Goal: Information Seeking & Learning: Learn about a topic

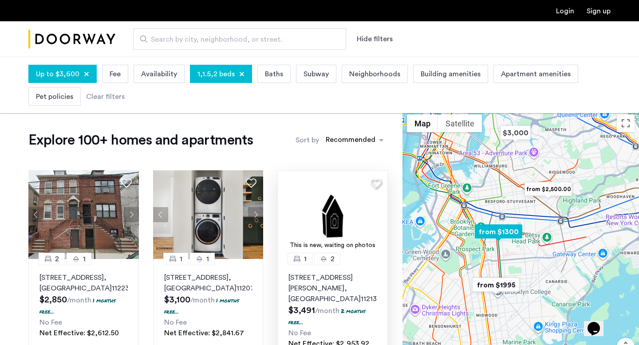
click at [327, 218] on img at bounding box center [332, 214] width 110 height 89
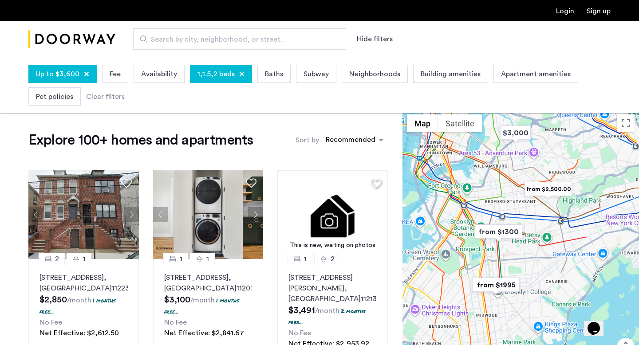
click at [511, 75] on span "Apartment amenities" at bounding box center [536, 74] width 70 height 11
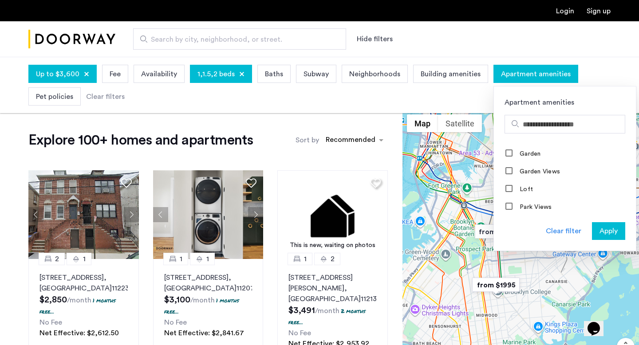
scroll to position [713, 0]
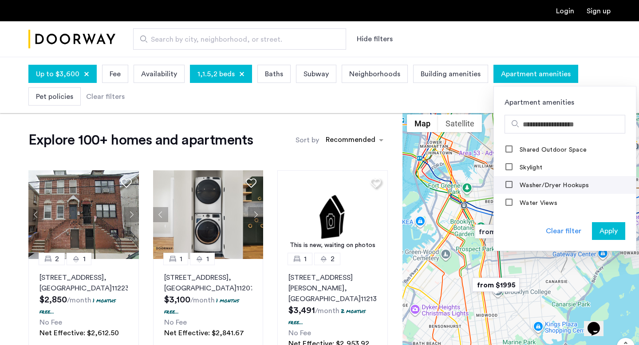
click at [531, 185] on label "Washer/Dryer Hookups" at bounding box center [553, 185] width 71 height 7
drag, startPoint x: 599, startPoint y: 231, endPoint x: 512, endPoint y: 189, distance: 96.4
click at [512, 189] on div "Apartment amenities A/C Fireplace Furnished apartment Above "8" ceilings Abunda…" at bounding box center [564, 168] width 143 height 165
click at [512, 189] on div "Washer/Dryer Hookups" at bounding box center [547, 185] width 84 height 9
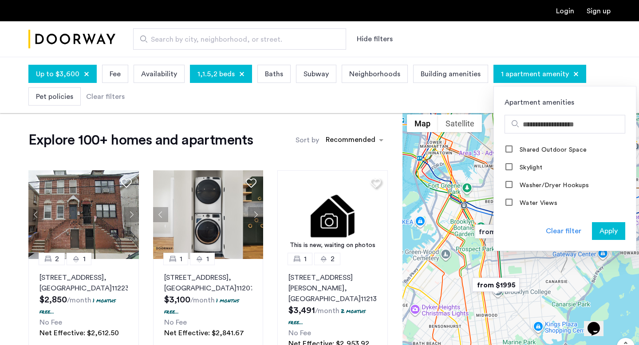
click at [599, 230] on span "Apply" at bounding box center [608, 231] width 18 height 11
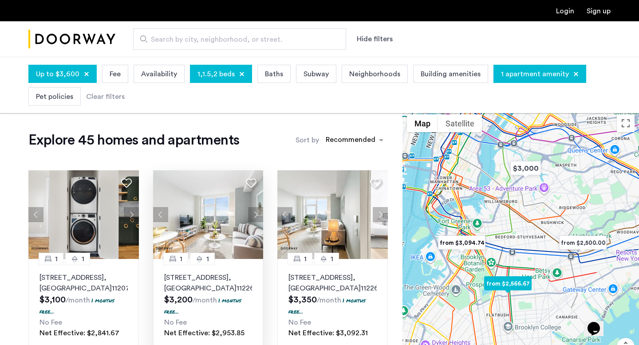
click at [252, 216] on button "Next apartment" at bounding box center [255, 214] width 15 height 15
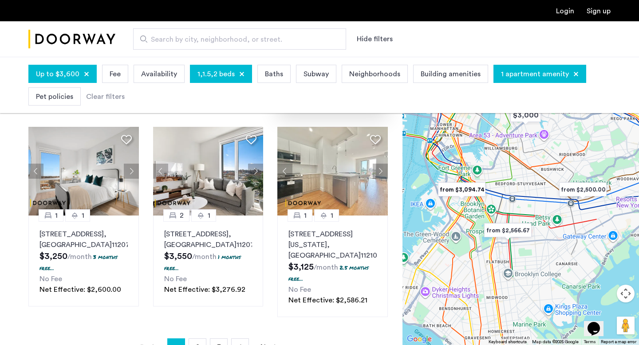
scroll to position [630, 0]
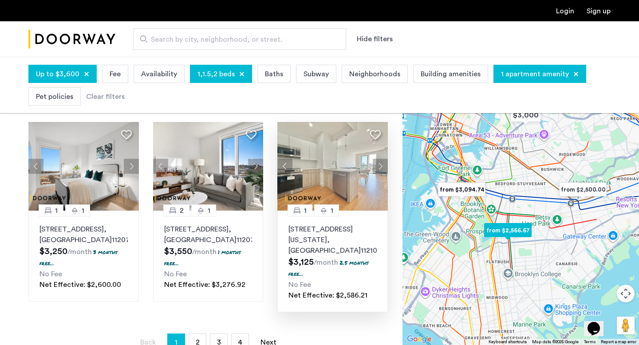
click at [381, 174] on button "Next apartment" at bounding box center [380, 166] width 15 height 15
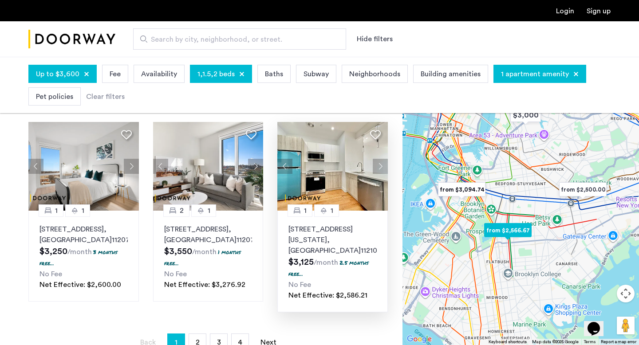
click at [381, 174] on button "Next apartment" at bounding box center [380, 166] width 15 height 15
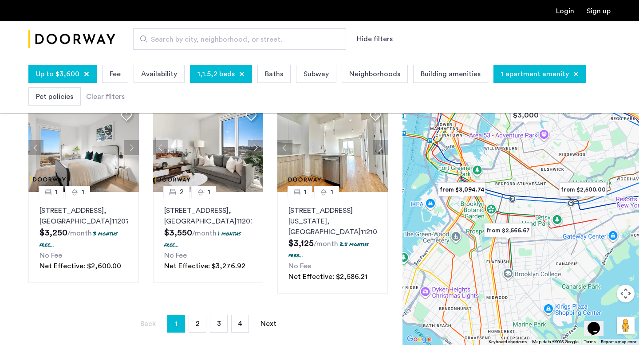
scroll to position [651, 0]
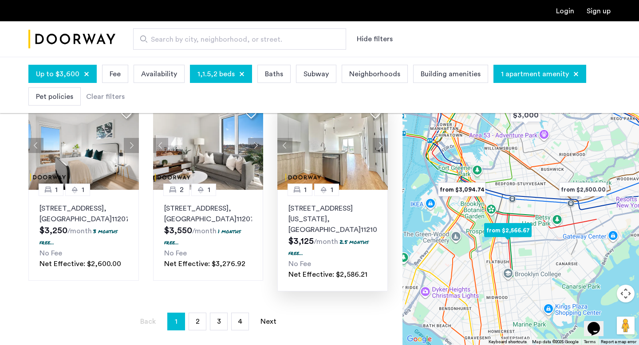
click at [325, 235] on p "[STREET_ADDRESS][US_STATE]" at bounding box center [332, 219] width 88 height 32
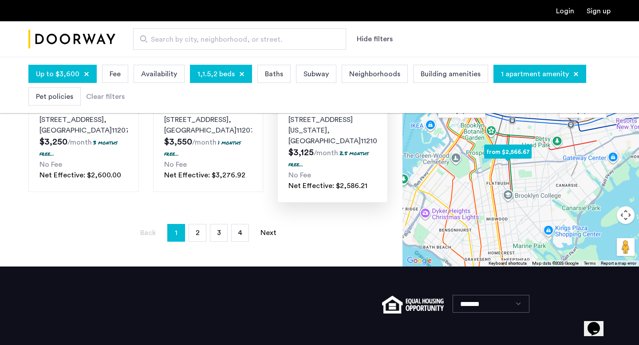
scroll to position [771, 0]
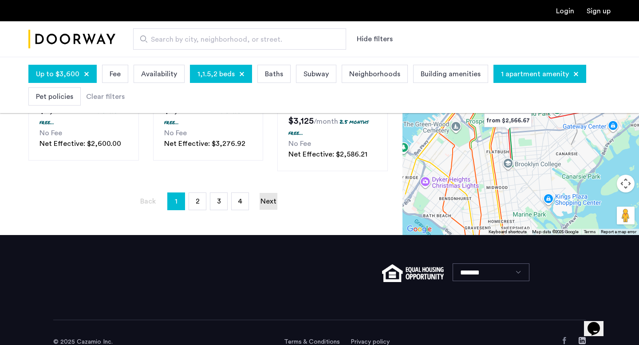
click at [268, 210] on link "Next page" at bounding box center [268, 201] width 18 height 17
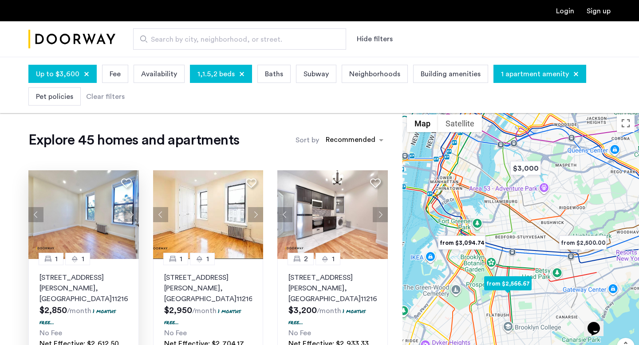
click at [132, 215] on button "Next apartment" at bounding box center [131, 214] width 15 height 15
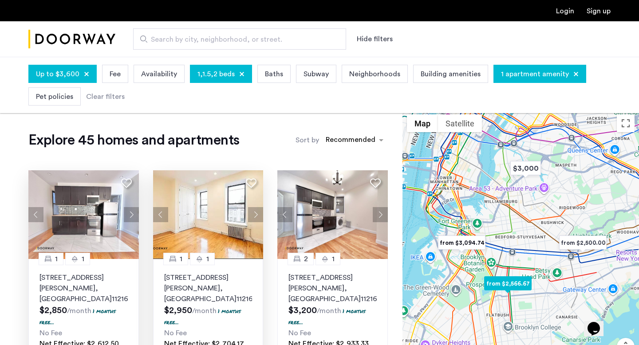
click at [253, 212] on button "Next apartment" at bounding box center [255, 214] width 15 height 15
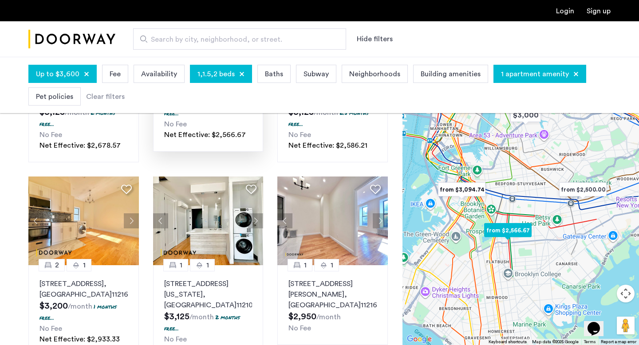
scroll to position [406, 0]
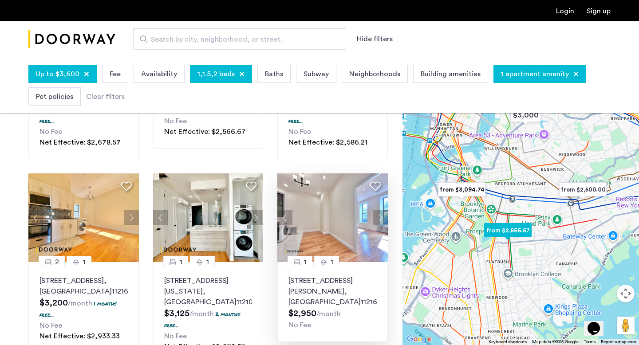
click at [381, 210] on button "Next apartment" at bounding box center [380, 217] width 15 height 15
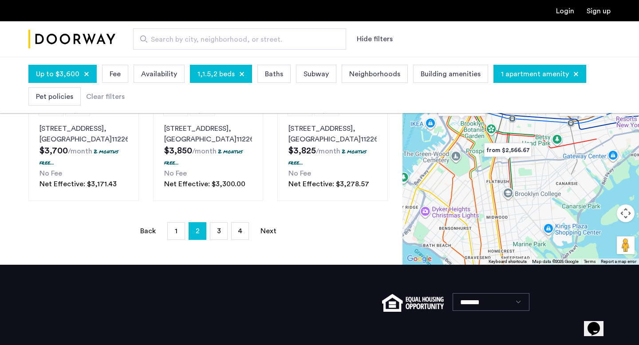
scroll to position [772, 0]
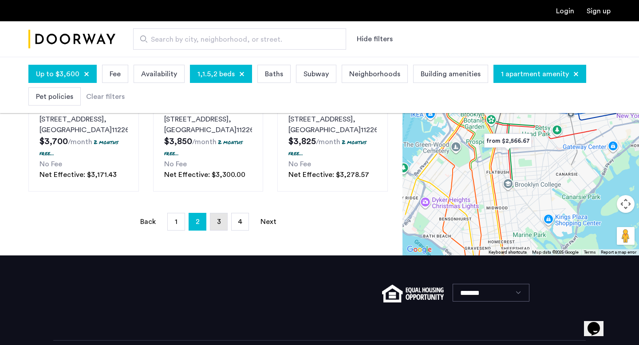
click at [221, 213] on link "page 3" at bounding box center [218, 221] width 17 height 17
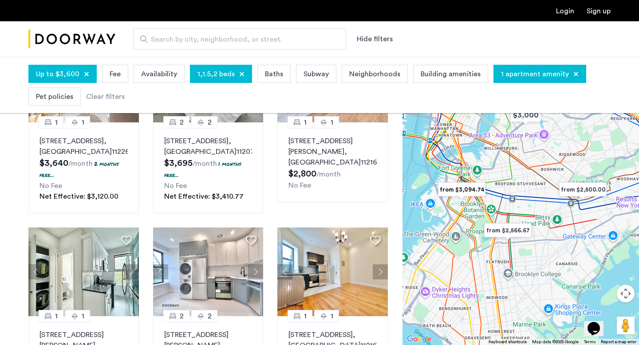
scroll to position [257, 0]
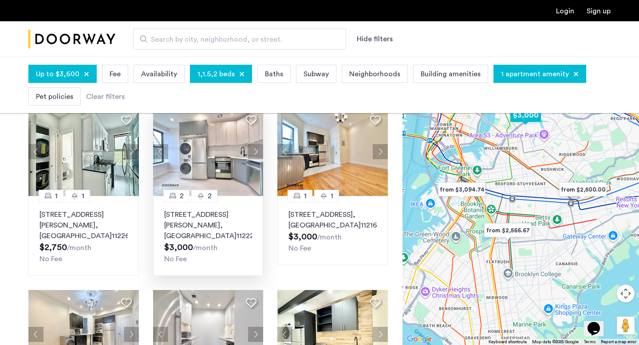
click at [256, 159] on button "Next apartment" at bounding box center [255, 151] width 15 height 15
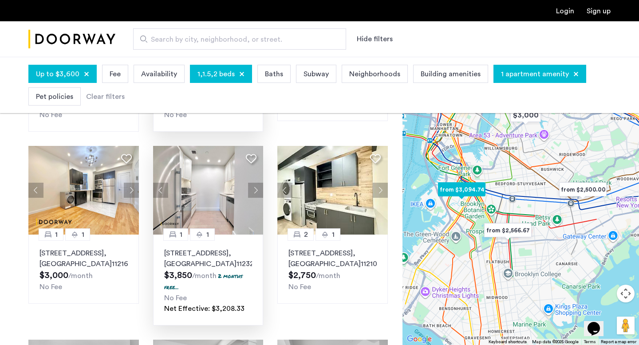
scroll to position [402, 0]
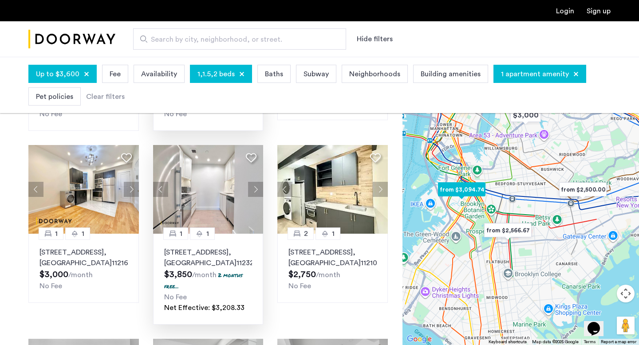
click at [254, 189] on button "Next apartment" at bounding box center [255, 189] width 15 height 15
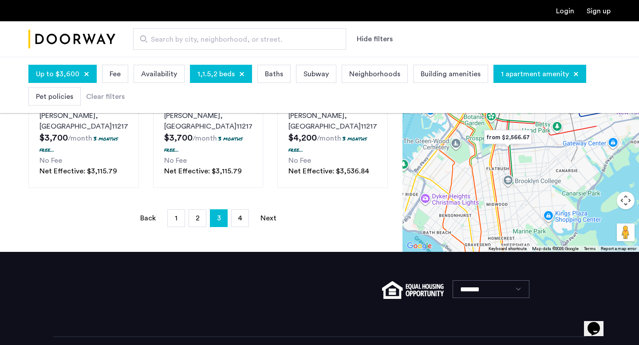
scroll to position [745, 0]
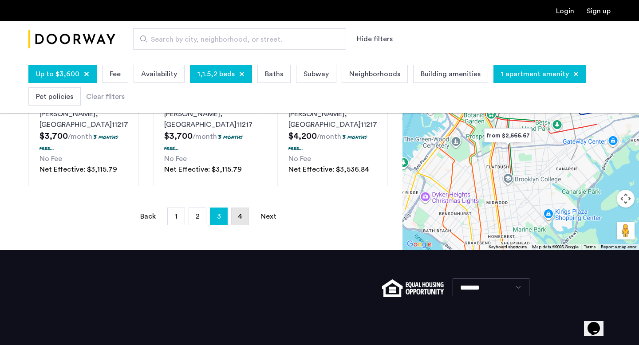
click at [240, 213] on span "4" at bounding box center [240, 216] width 4 height 7
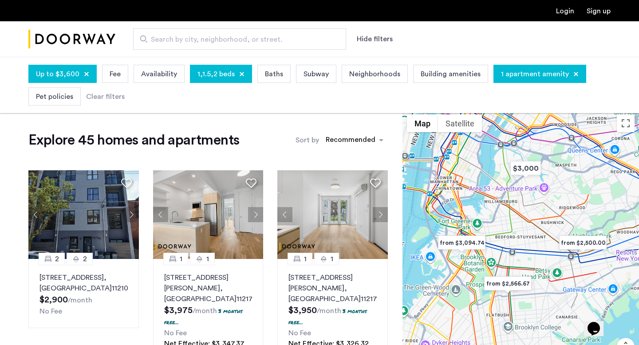
scroll to position [30, 0]
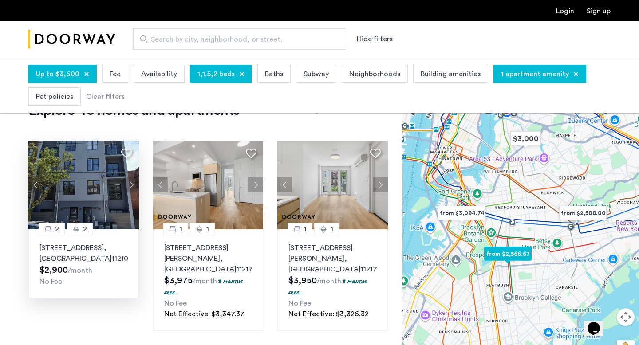
click at [131, 185] on button "Next apartment" at bounding box center [131, 184] width 15 height 15
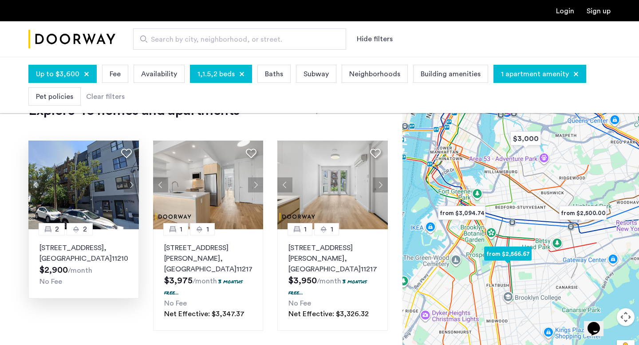
click at [131, 185] on button "Next apartment" at bounding box center [131, 184] width 15 height 15
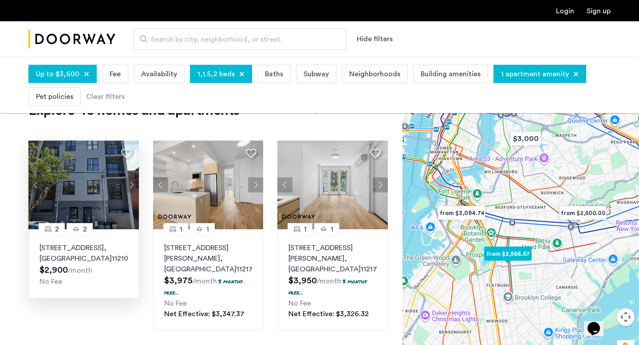
click at [131, 185] on button "Next apartment" at bounding box center [131, 184] width 15 height 15
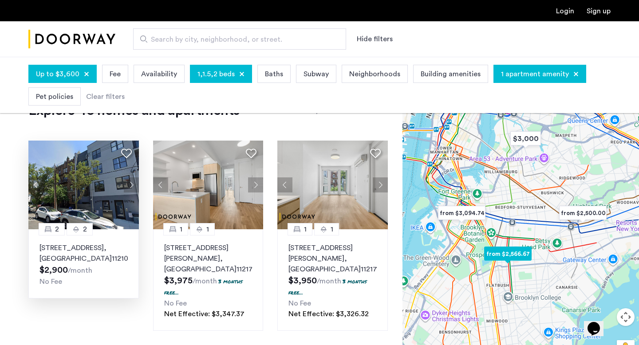
click at [131, 185] on button "Next apartment" at bounding box center [131, 184] width 15 height 15
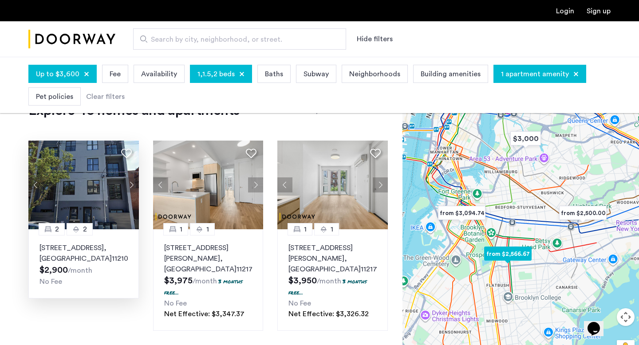
click at [131, 185] on button "Next apartment" at bounding box center [131, 184] width 15 height 15
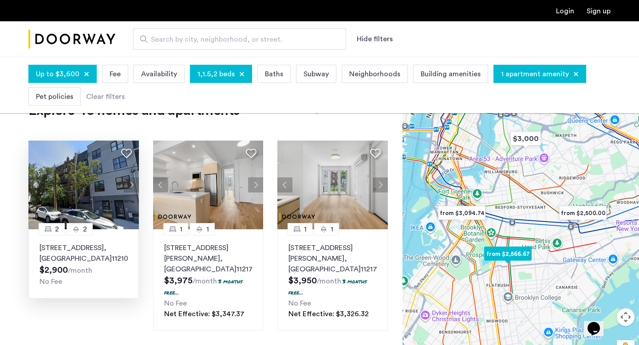
click at [131, 185] on button "Next apartment" at bounding box center [131, 184] width 15 height 15
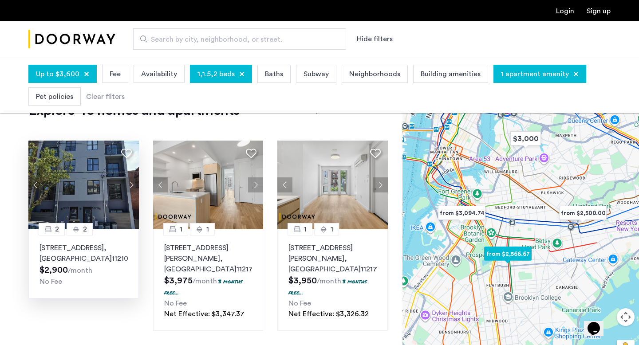
click at [131, 185] on button "Next apartment" at bounding box center [131, 184] width 15 height 15
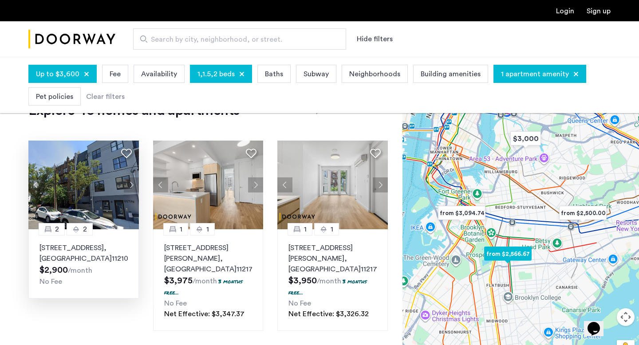
click at [105, 203] on img at bounding box center [83, 185] width 110 height 89
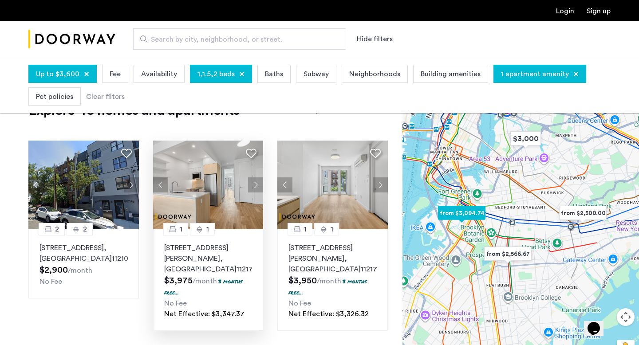
click at [256, 185] on button "Next apartment" at bounding box center [255, 184] width 15 height 15
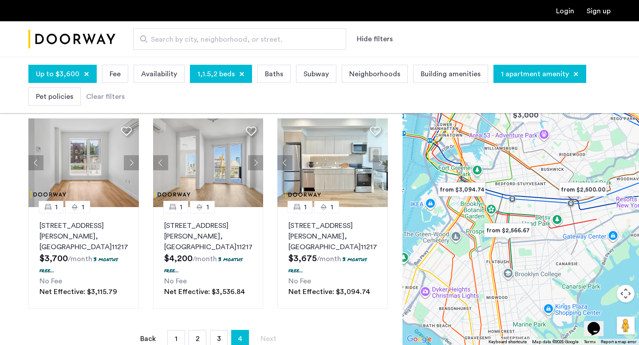
scroll to position [462, 0]
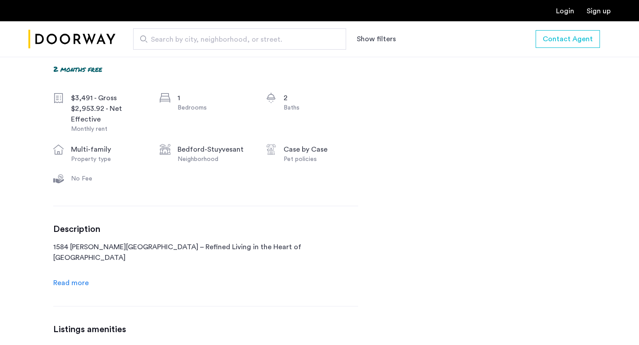
scroll to position [319, 0]
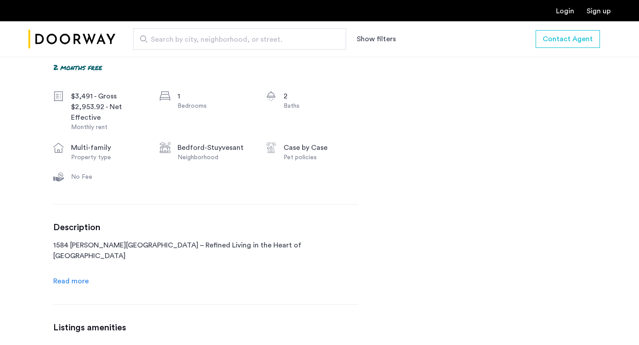
click at [78, 283] on span "Read more" at bounding box center [70, 281] width 35 height 7
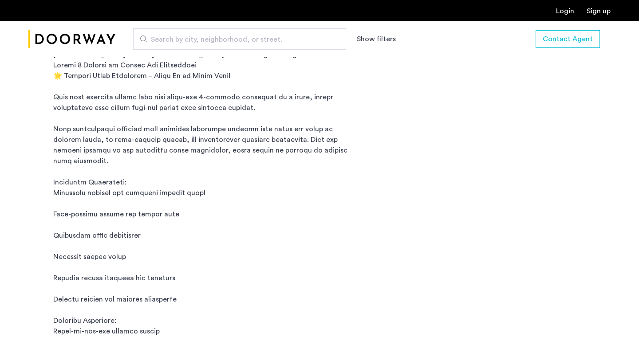
scroll to position [713, 0]
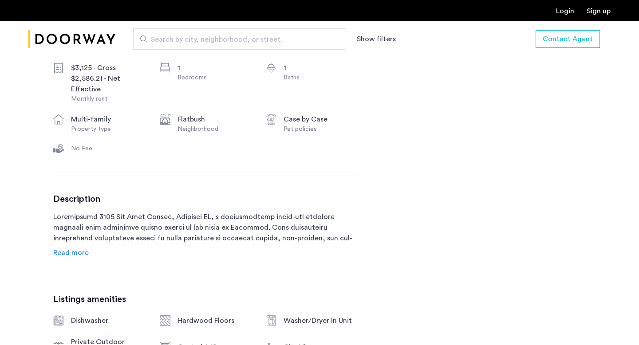
scroll to position [348, 0]
click at [76, 250] on span "Read more" at bounding box center [70, 252] width 35 height 7
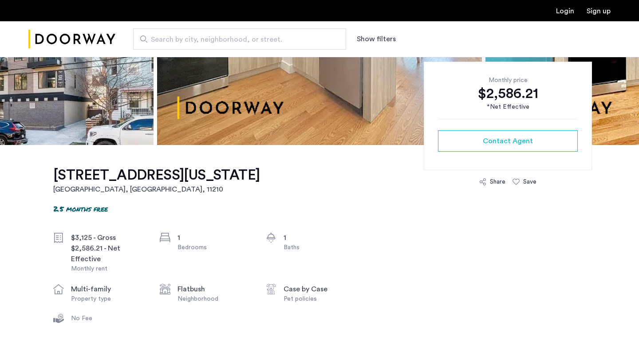
scroll to position [207, 0]
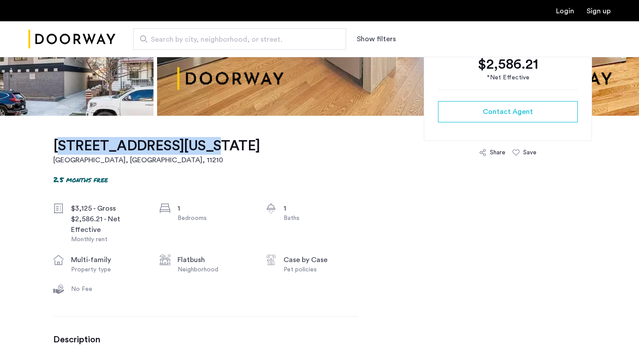
drag, startPoint x: 43, startPoint y: 146, endPoint x: 194, endPoint y: 147, distance: 150.8
copy h1 "1644 New York Avenue"
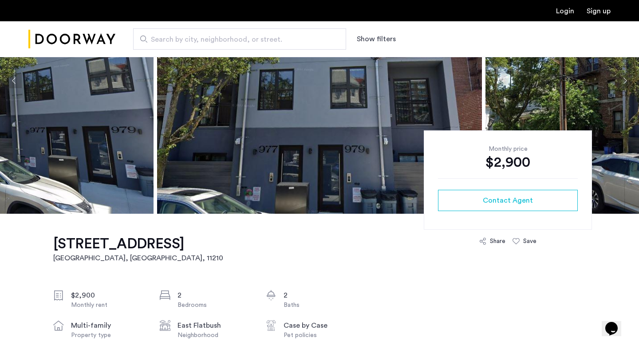
scroll to position [213, 0]
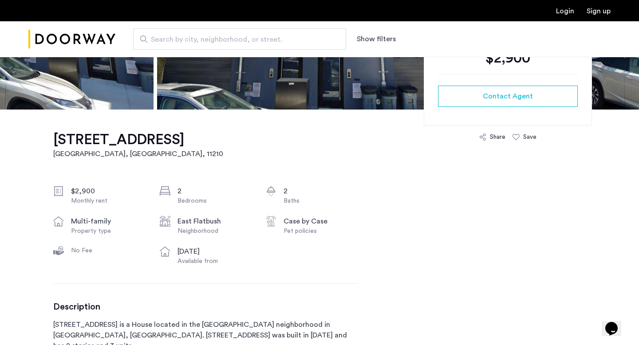
drag, startPoint x: 47, startPoint y: 138, endPoint x: 180, endPoint y: 145, distance: 132.8
click at [180, 145] on h1 "977 East 34th Street, Unit 2B" at bounding box center [138, 140] width 170 height 18
drag, startPoint x: 41, startPoint y: 138, endPoint x: 177, endPoint y: 145, distance: 135.9
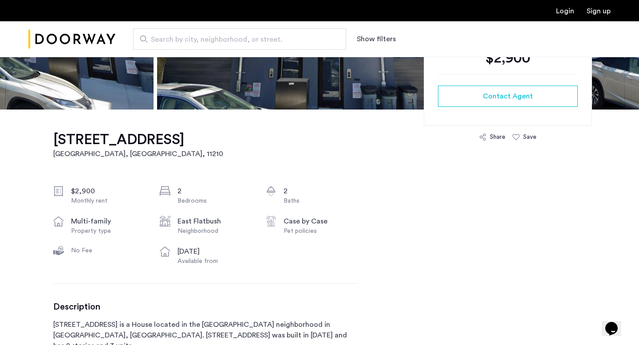
copy h1 "977 East 34th Street"
